Goal: Obtain resource: Download file/media

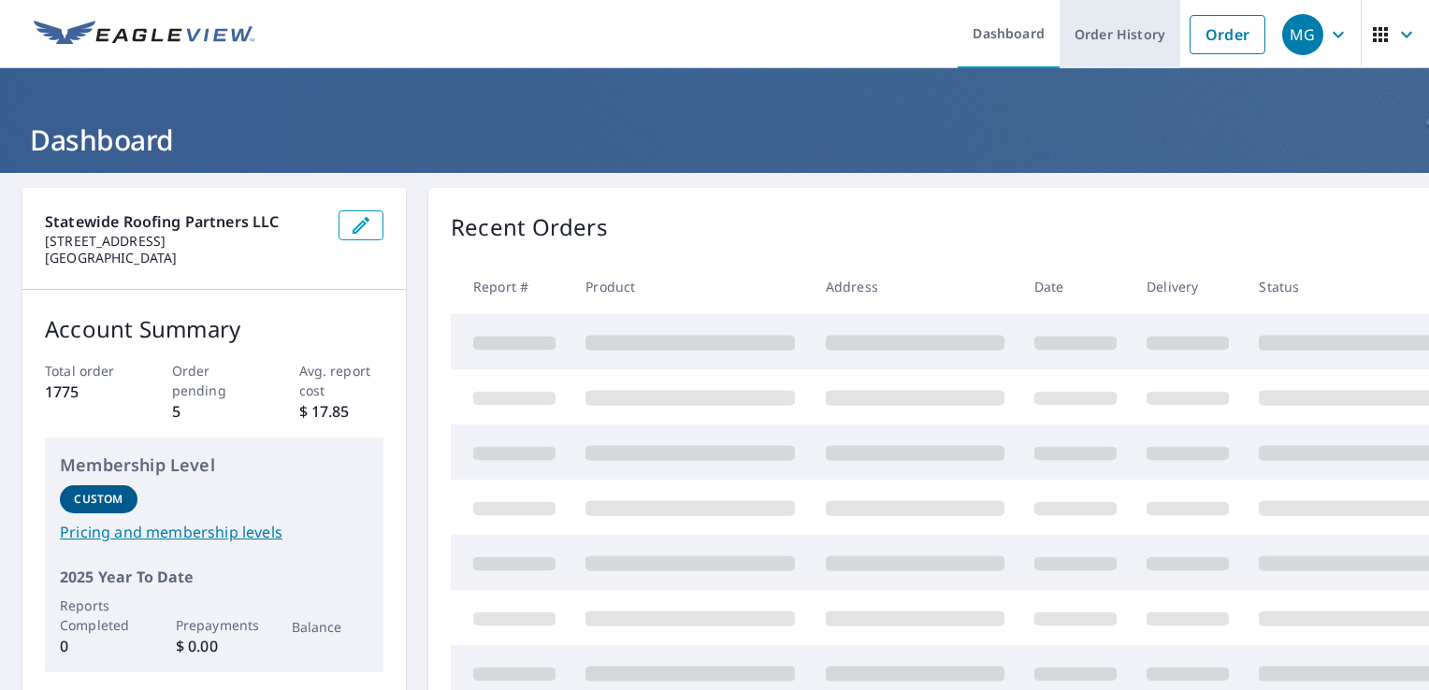
click at [1095, 17] on link "Order History" at bounding box center [1120, 34] width 121 height 68
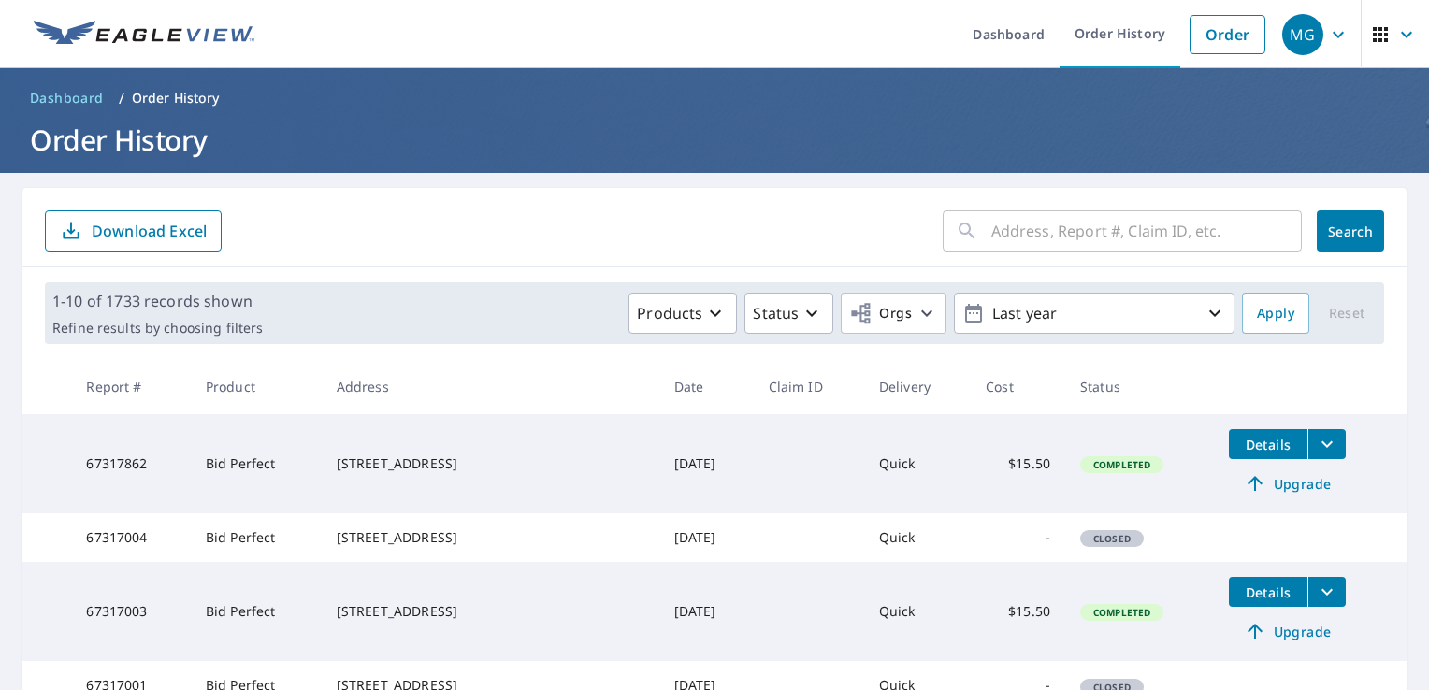
click at [1059, 234] on input "text" at bounding box center [1146, 231] width 311 height 52
paste input "[STREET_ADDRESS]"
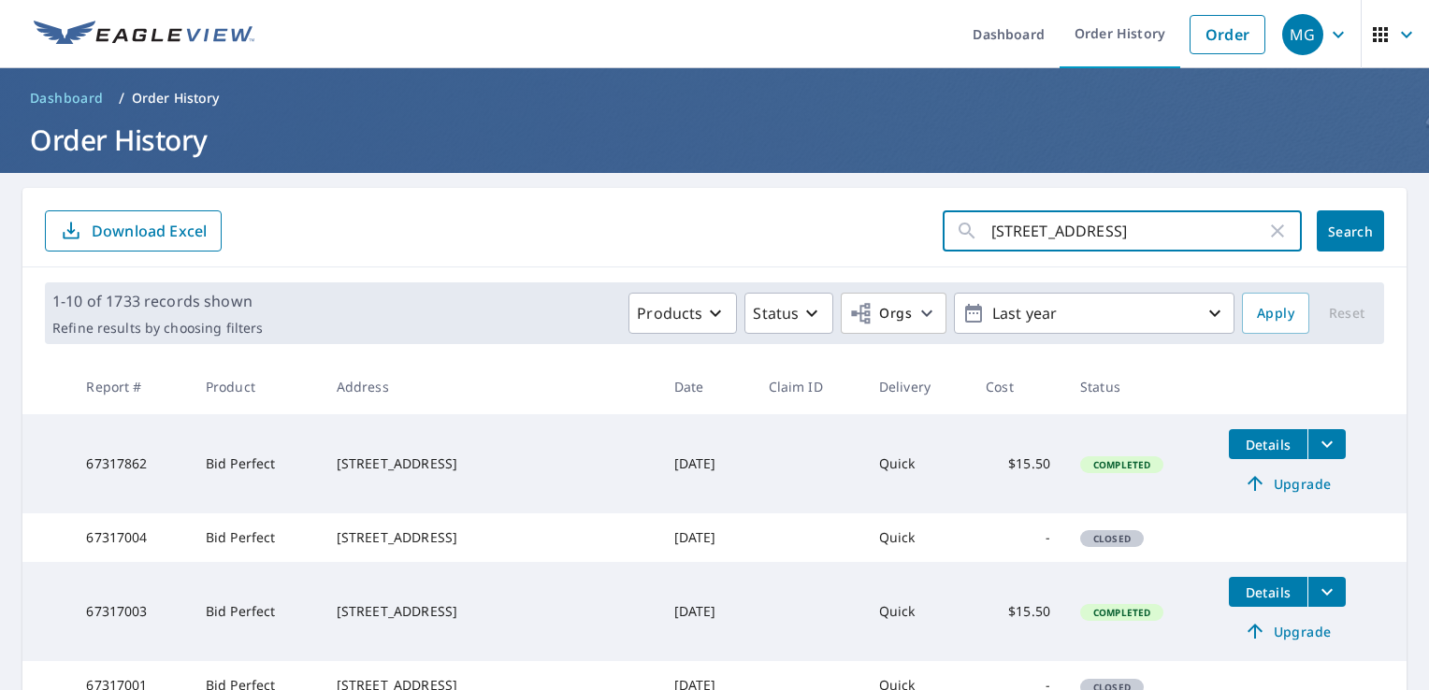
type input "[STREET_ADDRESS]"
click at [1317, 229] on button "Search" at bounding box center [1350, 230] width 67 height 41
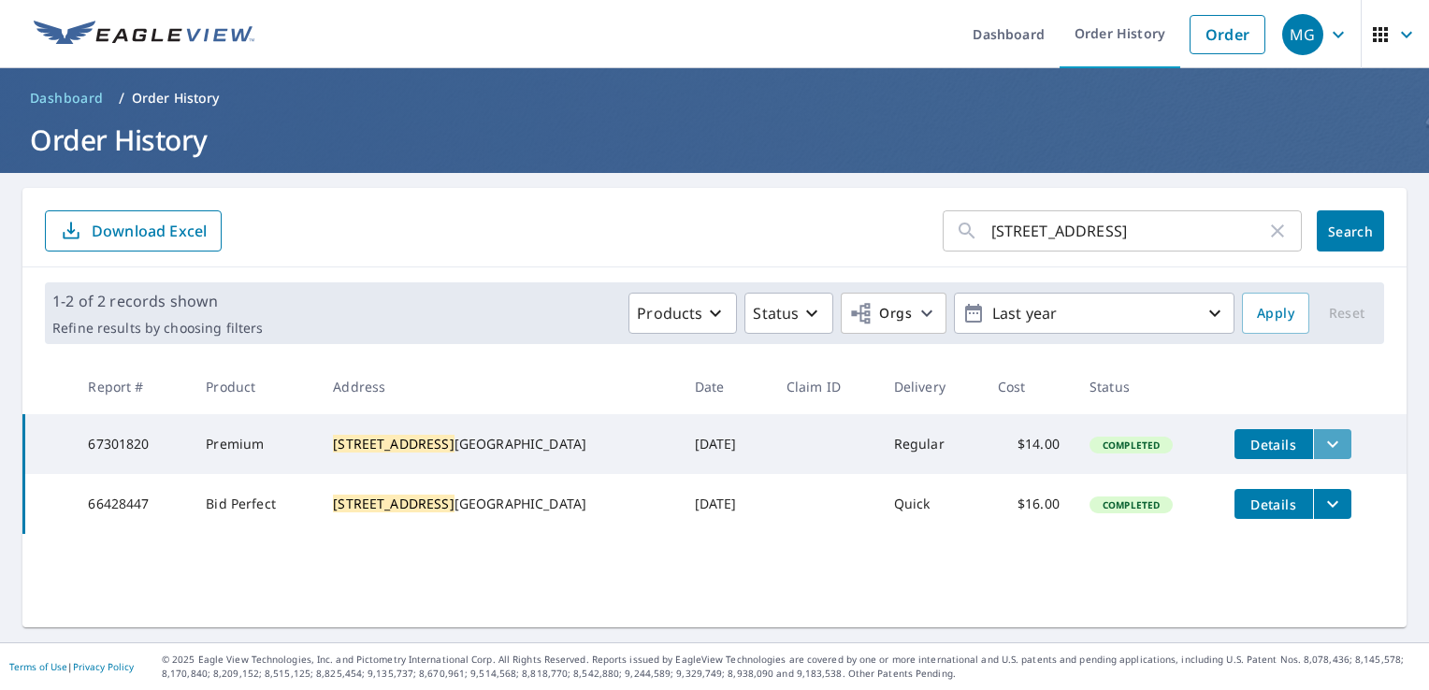
click at [1322, 451] on icon "filesDropdownBtn-67301820" at bounding box center [1333, 444] width 22 height 22
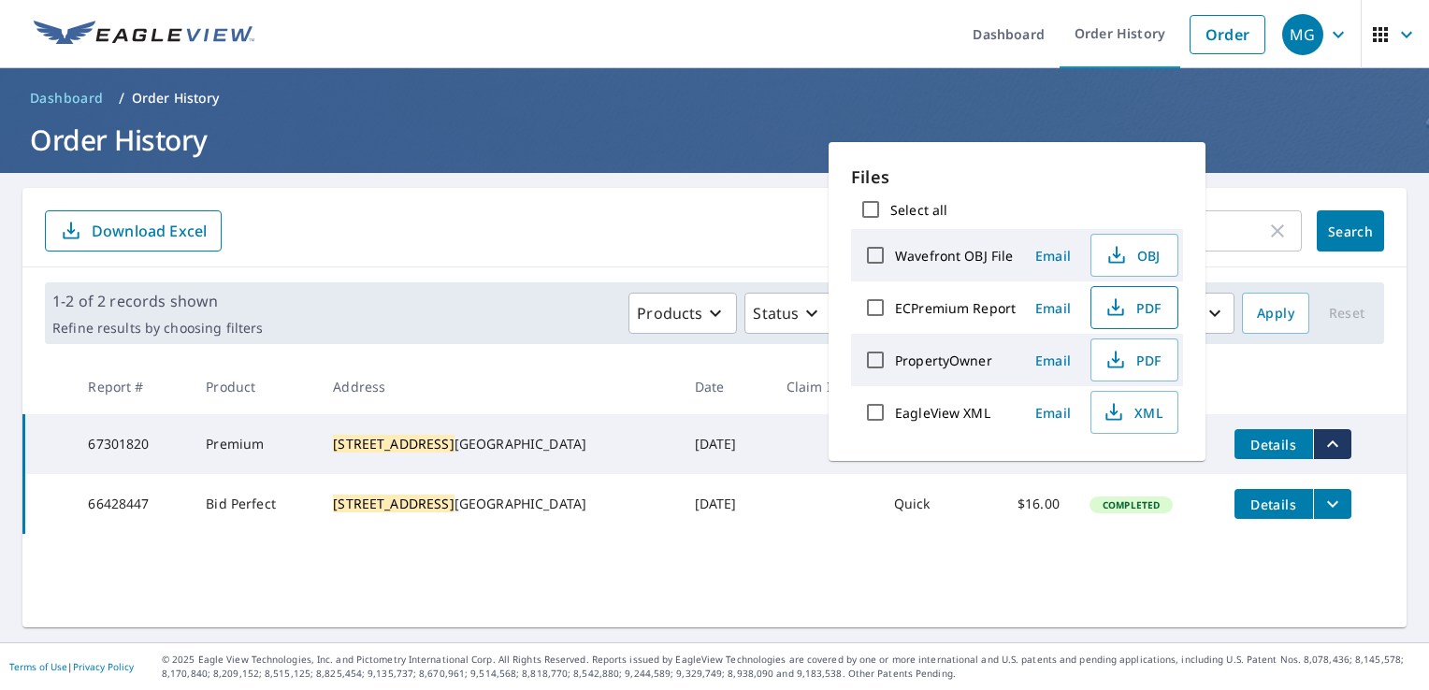
click at [1147, 310] on span "PDF" at bounding box center [1133, 307] width 60 height 22
